Goal: Task Accomplishment & Management: Use online tool/utility

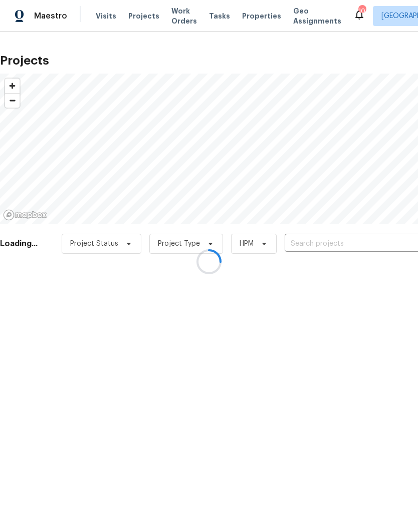
click at [339, 242] on div at bounding box center [209, 261] width 418 height 523
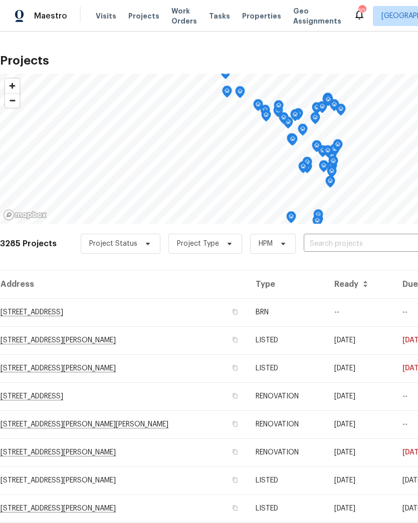
click at [346, 244] on input "text" at bounding box center [360, 244] width 115 height 16
type input "1515"
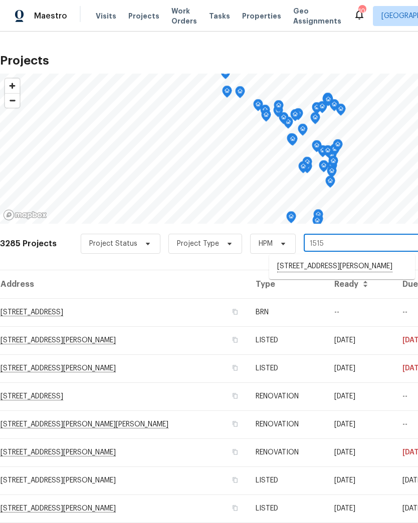
click at [330, 269] on li "[STREET_ADDRESS][PERSON_NAME]" at bounding box center [342, 266] width 146 height 17
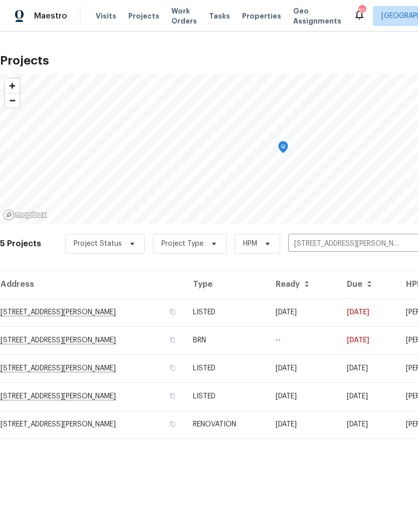
click at [132, 308] on td "[STREET_ADDRESS][PERSON_NAME]" at bounding box center [92, 312] width 185 height 28
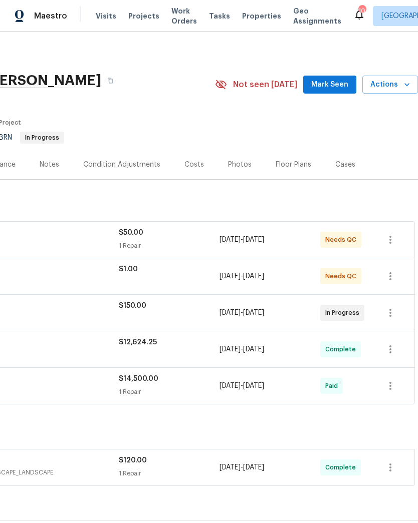
scroll to position [0, 148]
click at [400, 87] on span "Actions" at bounding box center [390, 85] width 40 height 13
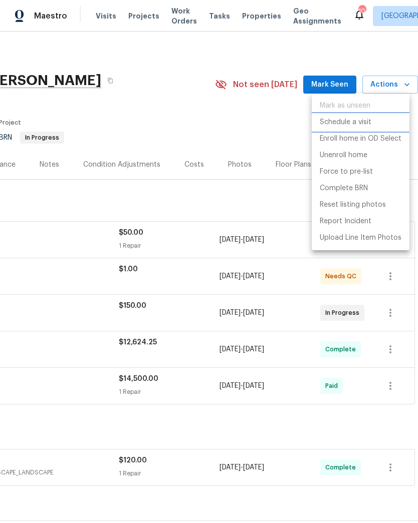
click at [362, 126] on p "Schedule a visit" at bounding box center [345, 122] width 52 height 11
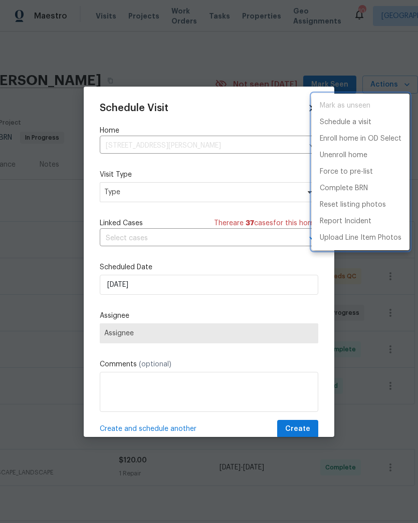
click at [147, 197] on div at bounding box center [209, 261] width 418 height 523
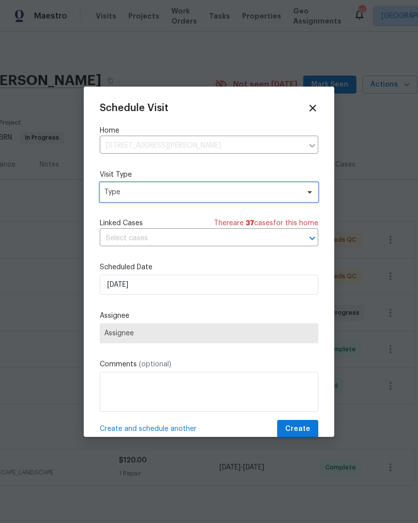
click at [155, 193] on span "Type" at bounding box center [201, 192] width 195 height 10
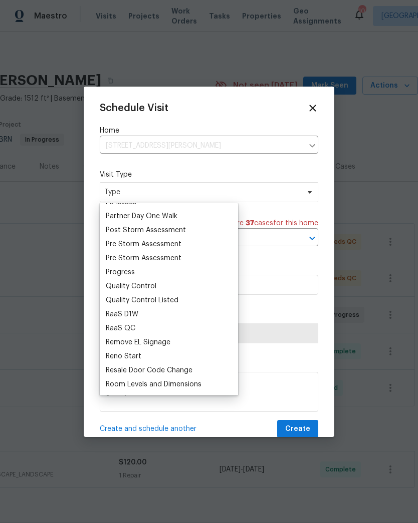
scroll to position [612, 0]
click at [133, 272] on div "Progress" at bounding box center [120, 273] width 29 height 10
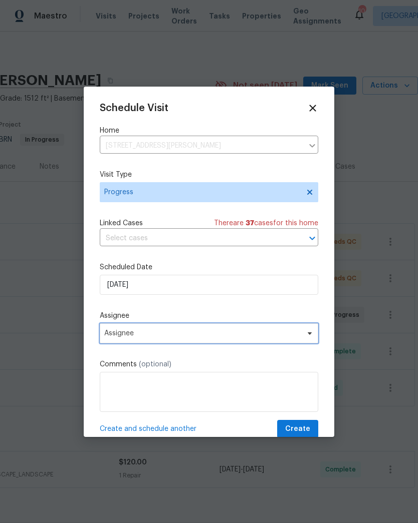
click at [142, 334] on span "Assignee" at bounding box center [202, 334] width 196 height 8
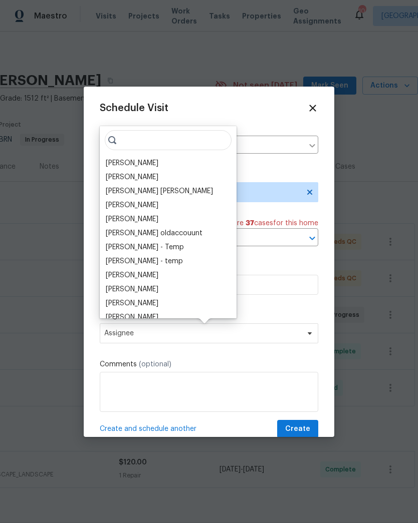
click at [132, 165] on div "[PERSON_NAME]" at bounding box center [132, 163] width 53 height 10
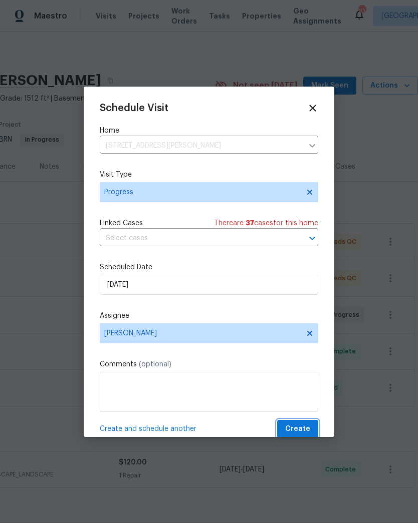
click at [303, 432] on span "Create" at bounding box center [297, 429] width 25 height 13
